Goal: Information Seeking & Learning: Check status

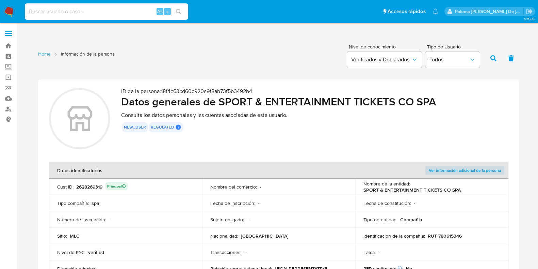
scroll to position [1535, 0]
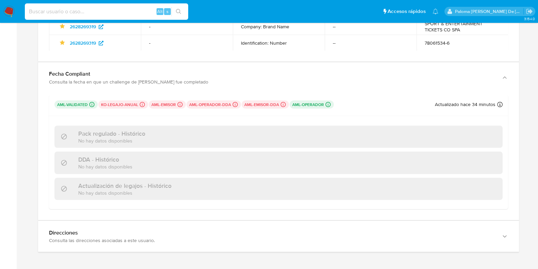
click at [58, 11] on input at bounding box center [106, 11] width 163 height 9
type input "2490403773"
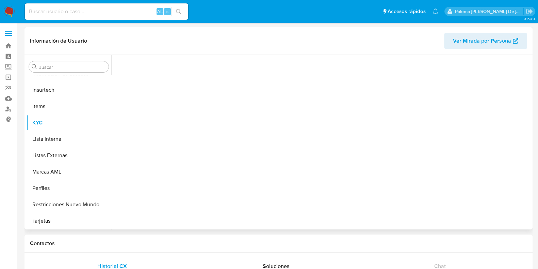
scroll to position [287, 0]
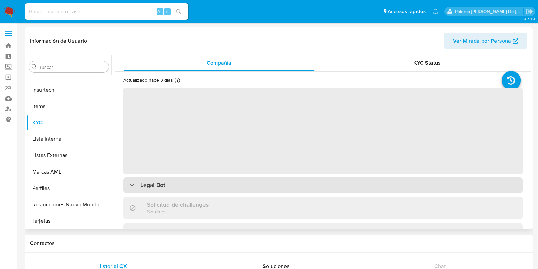
select select "10"
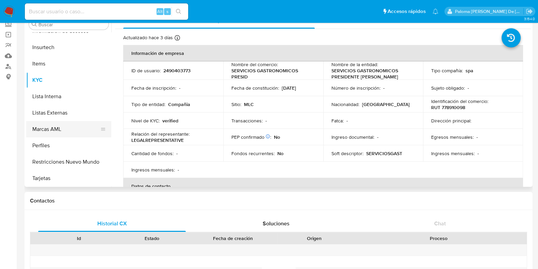
scroll to position [85, 0]
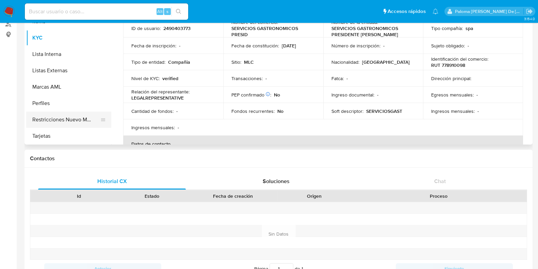
click at [53, 121] on button "Restricciones Nuevo Mundo" at bounding box center [66, 119] width 80 height 16
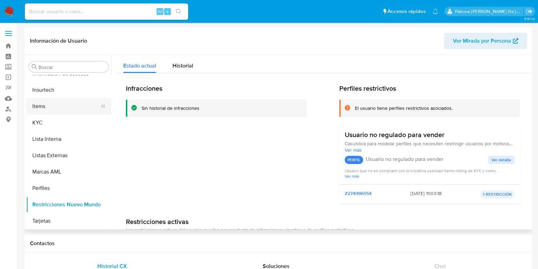
scroll to position [203, 0]
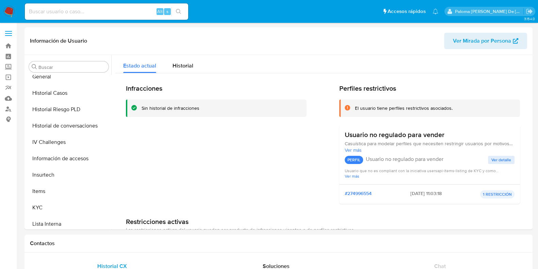
click at [106, 16] on div "Alt s" at bounding box center [106, 11] width 163 height 16
click at [101, 10] on input at bounding box center [106, 11] width 163 height 9
paste input "2601021471"
type input "2601021471"
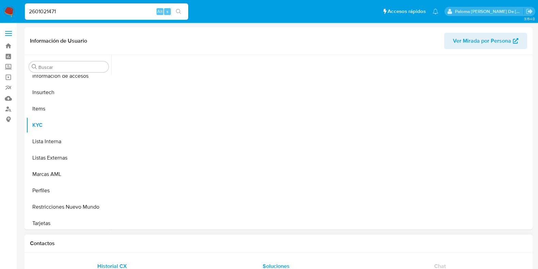
scroll to position [287, 0]
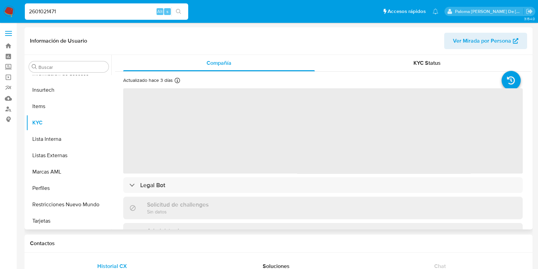
select select "10"
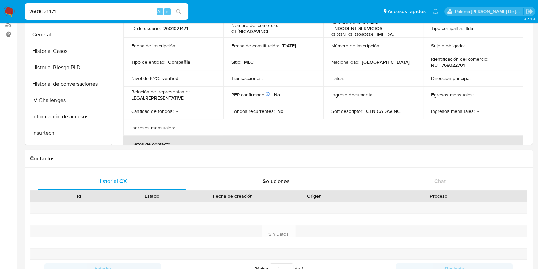
scroll to position [0, 0]
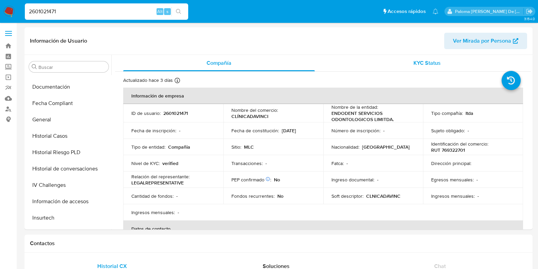
click at [433, 60] on span "KYC Status" at bounding box center [427, 63] width 27 height 8
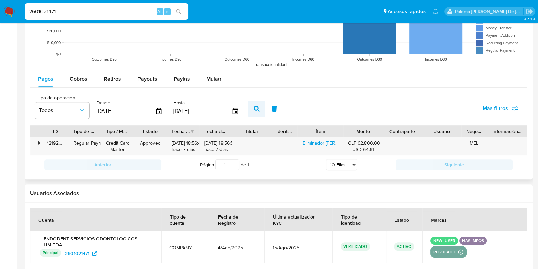
scroll to position [626, 0]
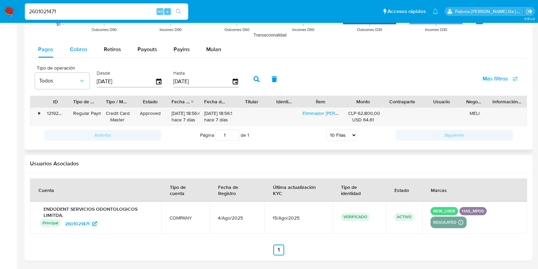
click at [75, 49] on span "Cobros" at bounding box center [79, 49] width 18 height 8
select select "10"
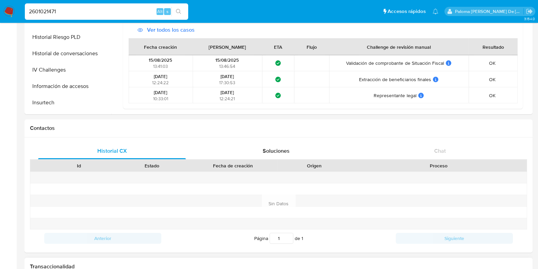
scroll to position [30, 0]
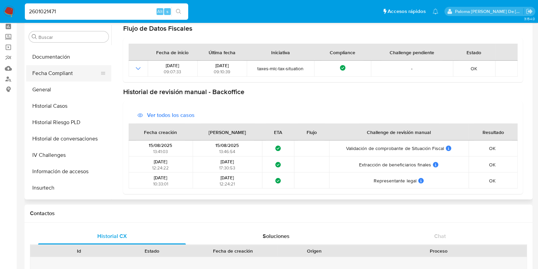
click at [54, 74] on button "Fecha Compliant" at bounding box center [66, 73] width 80 height 16
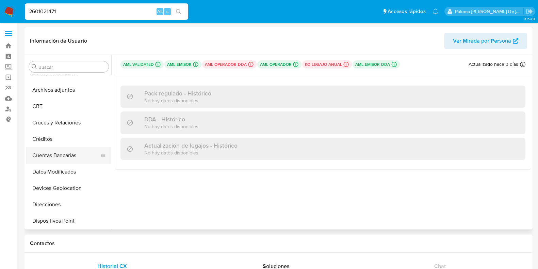
scroll to position [0, 0]
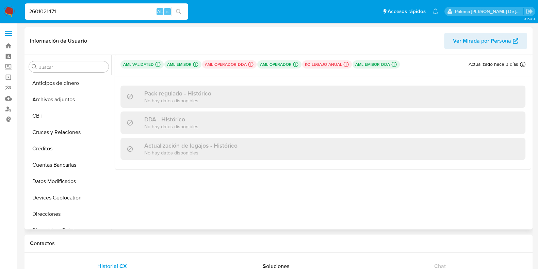
click at [460, 48] on span "Ver Mirada por Persona" at bounding box center [482, 41] width 58 height 16
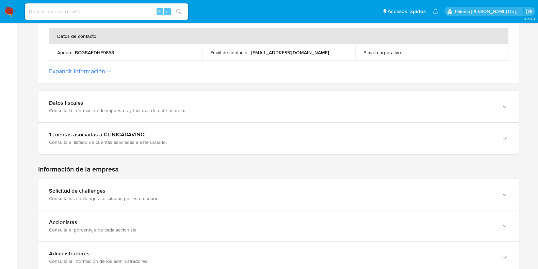
scroll to position [383, 0]
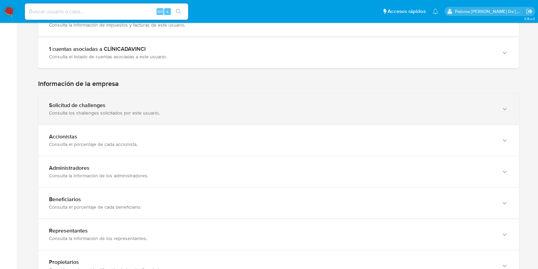
click at [145, 110] on div "Consulta los challenges solicitados por este usuario." at bounding box center [272, 113] width 446 height 6
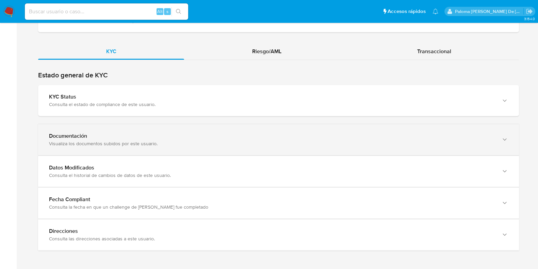
scroll to position [726, 0]
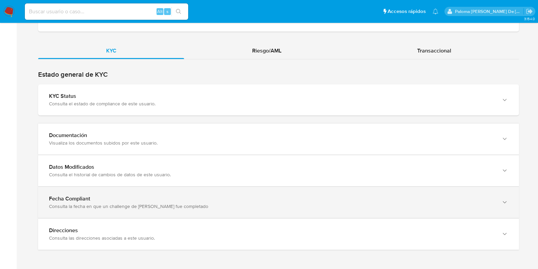
click at [83, 177] on div "Consulta la fecha en que un challenge de [PERSON_NAME] fue completado" at bounding box center [272, 174] width 446 height 6
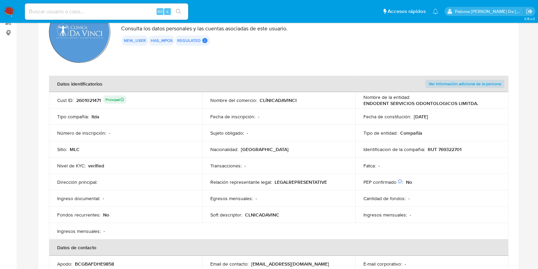
scroll to position [0, 0]
